Goal: Task Accomplishment & Management: Manage account settings

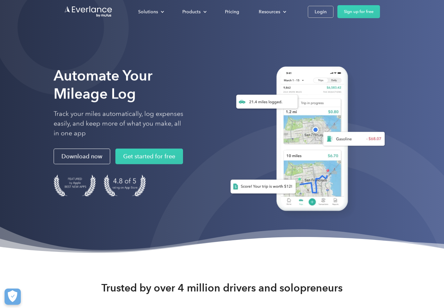
click at [319, 4] on div "Solutions For companies Easy vehicle reimbursements For self-employed Maximize …" at bounding box center [222, 11] width 316 height 23
click at [324, 12] on div "Login" at bounding box center [320, 12] width 12 height 8
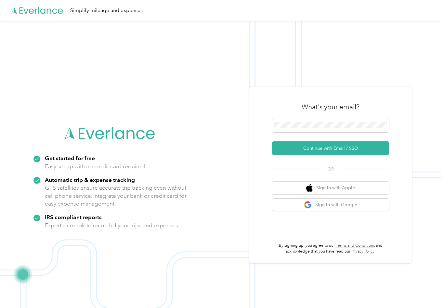
click at [340, 155] on button "Continue with Email / SSO" at bounding box center [330, 149] width 117 height 14
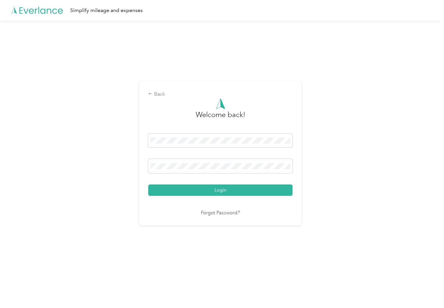
click at [222, 194] on button "Login" at bounding box center [220, 190] width 144 height 11
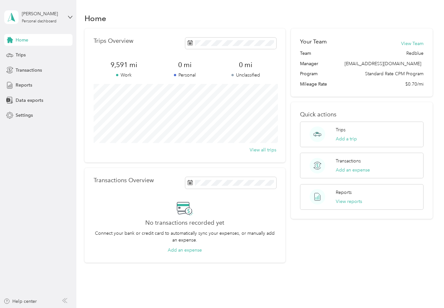
click at [25, 115] on span "Settings" at bounding box center [24, 115] width 17 height 7
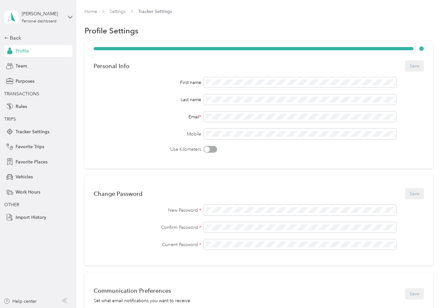
click at [28, 50] on span "Profile" at bounding box center [22, 51] width 13 height 7
click at [71, 19] on div "[PERSON_NAME] Personal dashboard" at bounding box center [38, 17] width 68 height 23
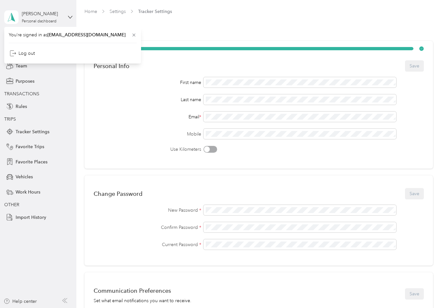
click at [94, 13] on link "Home" at bounding box center [90, 12] width 13 height 6
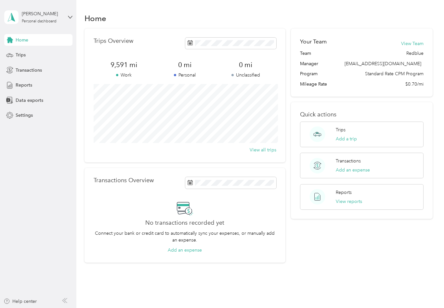
click at [31, 101] on span "Data exports" at bounding box center [30, 100] width 28 height 7
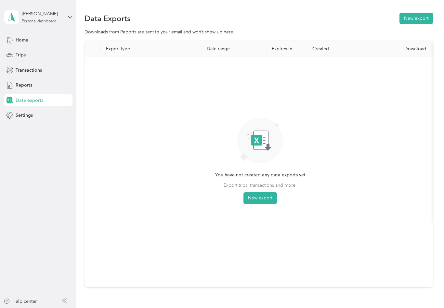
click at [420, 18] on button "New export" at bounding box center [415, 18] width 33 height 11
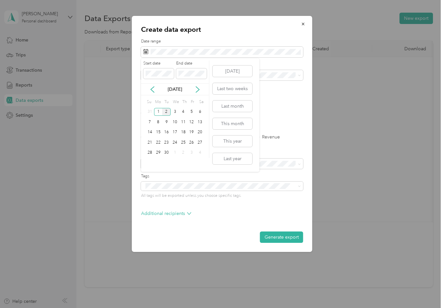
click at [153, 88] on icon at bounding box center [152, 89] width 6 height 6
click at [191, 111] on div "1" at bounding box center [191, 112] width 8 height 8
click at [148, 160] on div "31" at bounding box center [149, 163] width 8 height 8
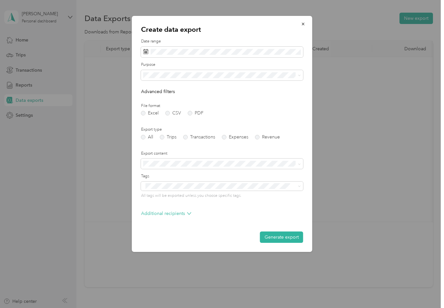
click at [287, 233] on button "Generate export" at bounding box center [281, 237] width 43 height 11
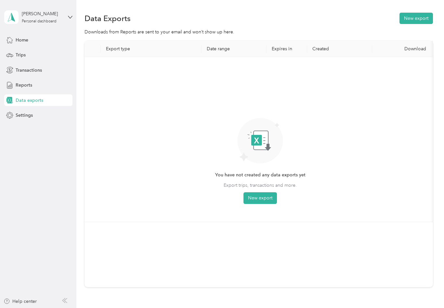
click at [418, 21] on button "New export" at bounding box center [415, 18] width 33 height 11
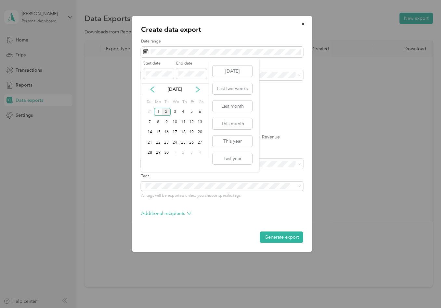
click at [153, 90] on icon at bounding box center [152, 89] width 6 height 6
click at [192, 108] on div "1" at bounding box center [191, 112] width 8 height 8
click at [149, 164] on div "31" at bounding box center [149, 163] width 8 height 8
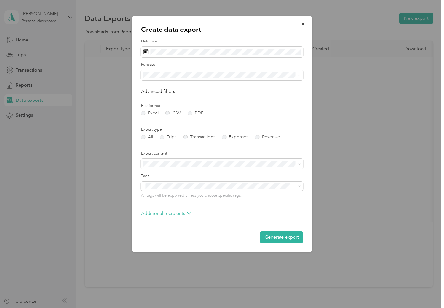
click at [288, 238] on button "Generate export" at bounding box center [281, 237] width 43 height 11
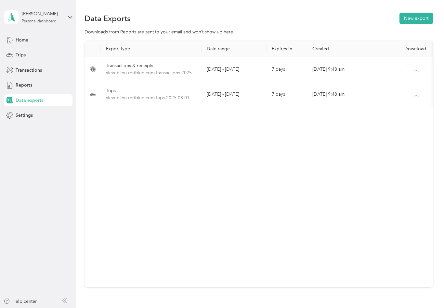
click at [414, 96] on icon "button" at bounding box center [415, 95] width 6 height 6
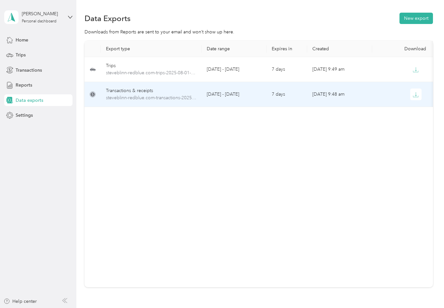
click at [23, 117] on span "Settings" at bounding box center [24, 115] width 17 height 7
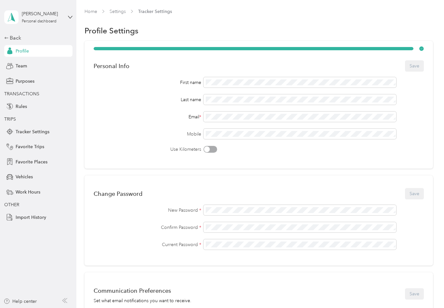
click at [54, 15] on div "[PERSON_NAME]" at bounding box center [42, 13] width 41 height 7
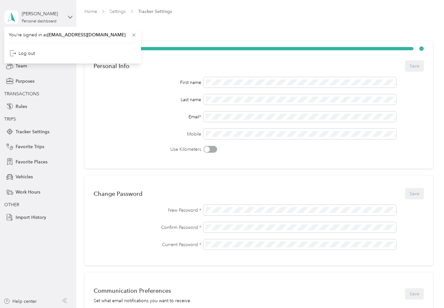
click at [28, 52] on div "Log out" at bounding box center [22, 53] width 25 height 7
